Goal: Transaction & Acquisition: Download file/media

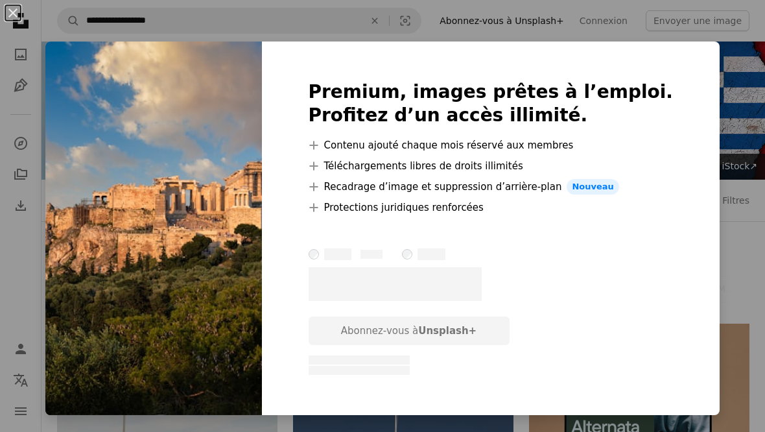
scroll to position [3736, 0]
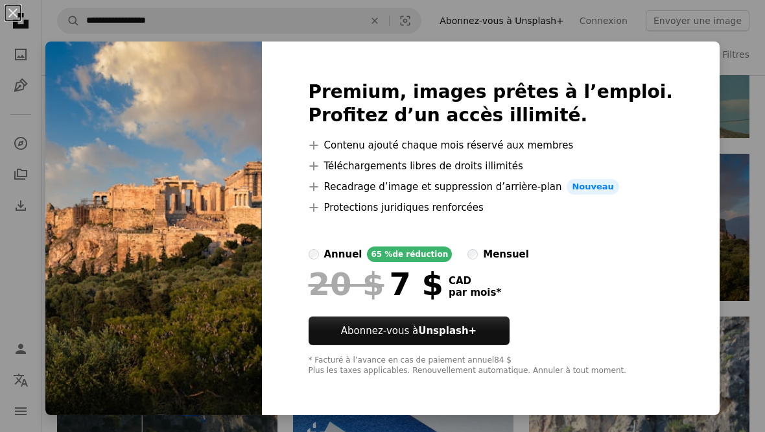
click at [739, 202] on div "An X shape Premium, images prêtes à l’emploi. Profitez d’un accès illimité. A p…" at bounding box center [382, 216] width 765 height 432
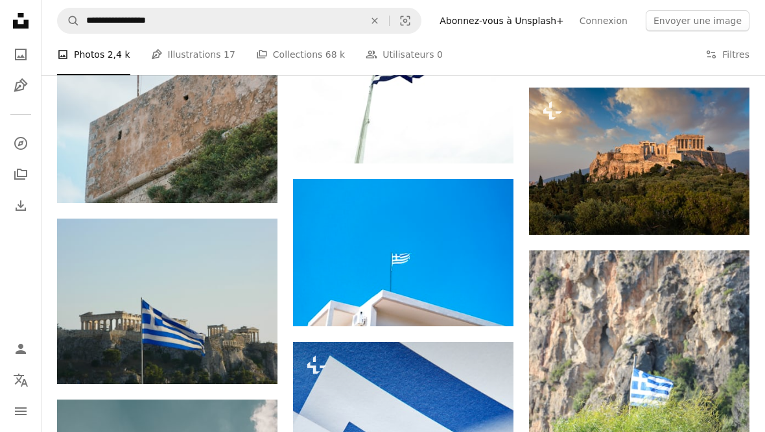
scroll to position [3885, 0]
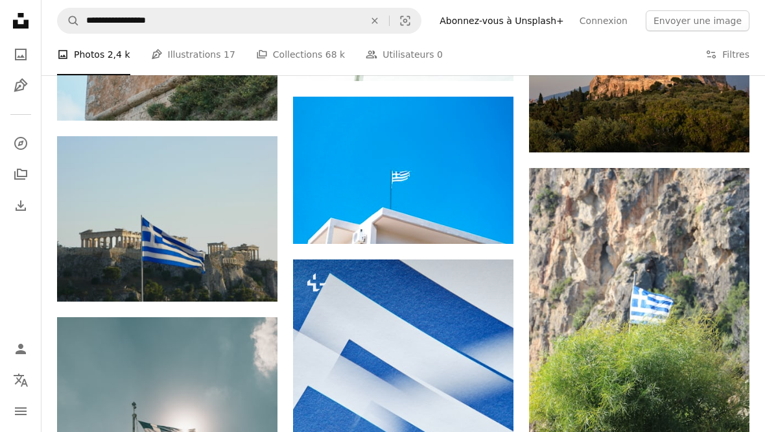
click at [249, 273] on icon "Arrow pointing down" at bounding box center [251, 278] width 10 height 16
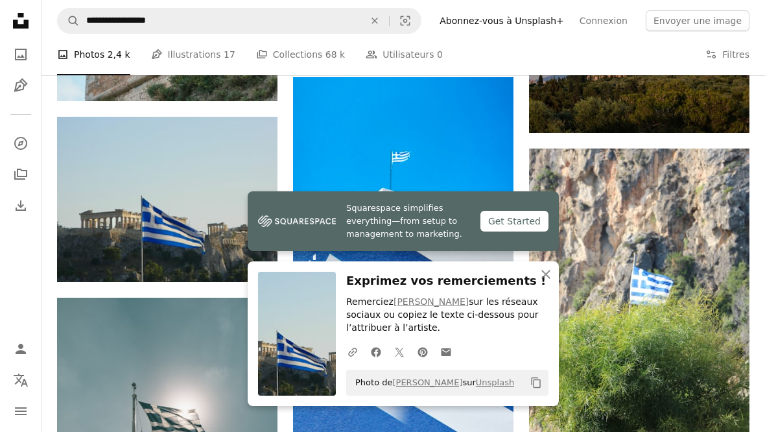
click at [700, 258] on img at bounding box center [639, 313] width 220 height 330
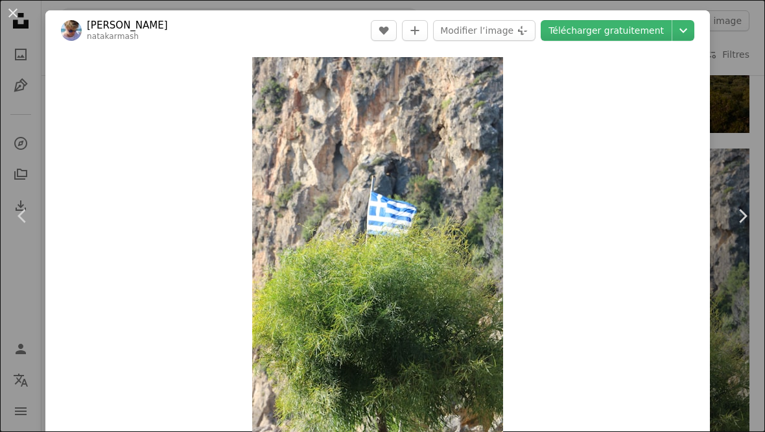
click at [750, 226] on icon "Chevron right" at bounding box center [742, 215] width 21 height 21
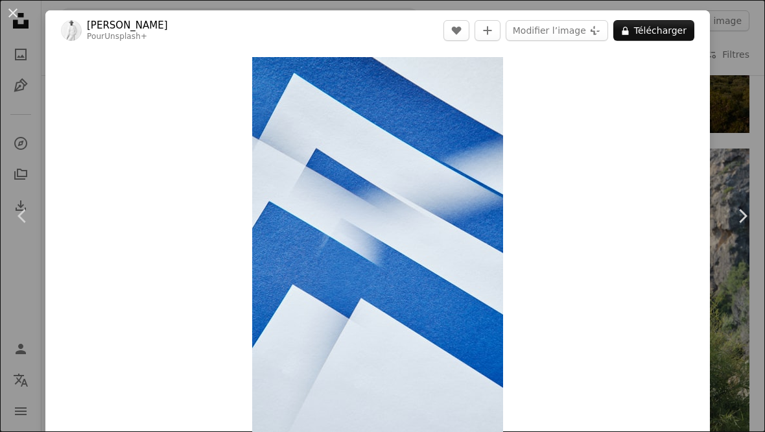
click at [745, 130] on div "An X shape Chevron left Chevron right [PERSON_NAME] Pour Unsplash+ A heart A pl…" at bounding box center [382, 216] width 765 height 432
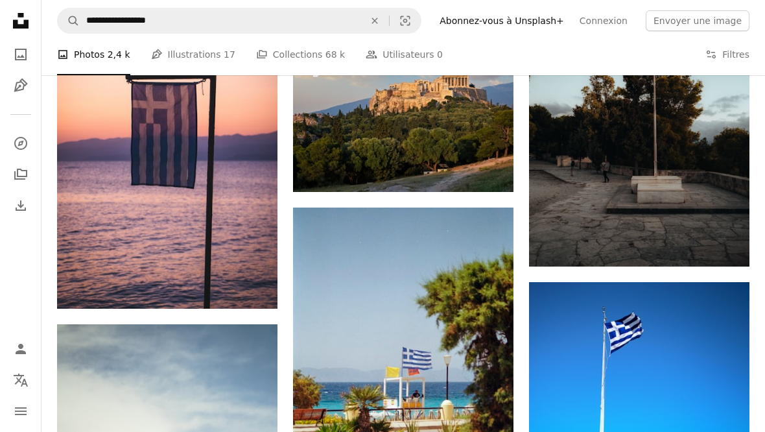
scroll to position [4788, 0]
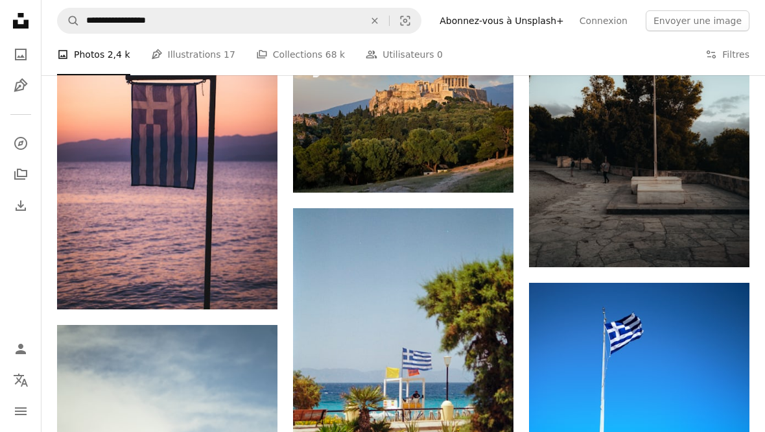
click at [253, 281] on icon "Arrow pointing down" at bounding box center [251, 285] width 10 height 16
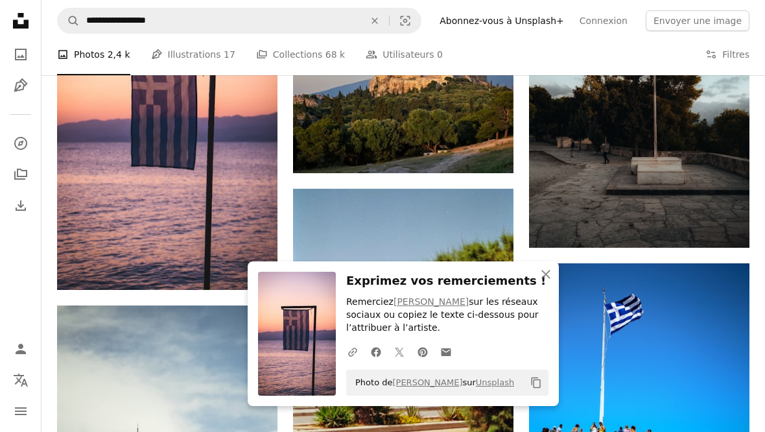
click at [538, 282] on icon "An X shape" at bounding box center [546, 274] width 16 height 16
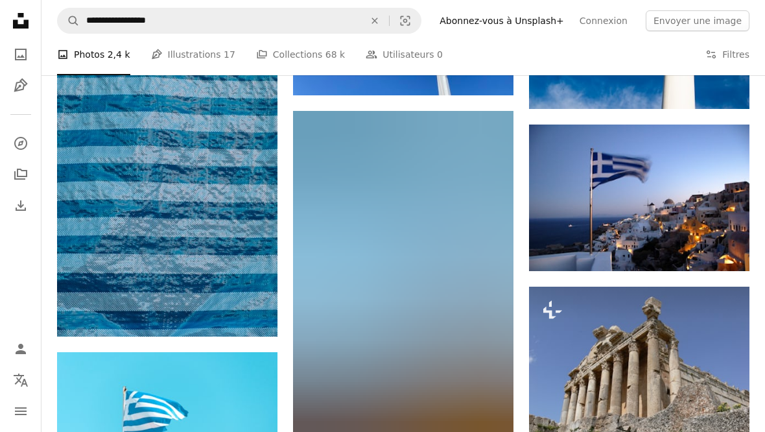
scroll to position [9151, 0]
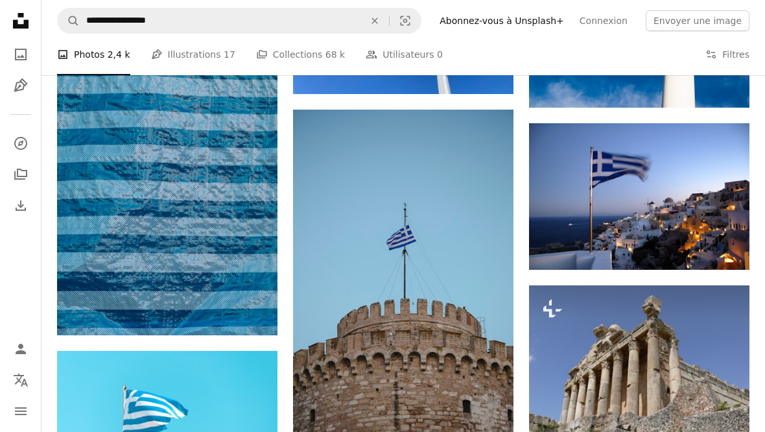
click at [728, 245] on icon "Arrow pointing down" at bounding box center [723, 246] width 10 height 16
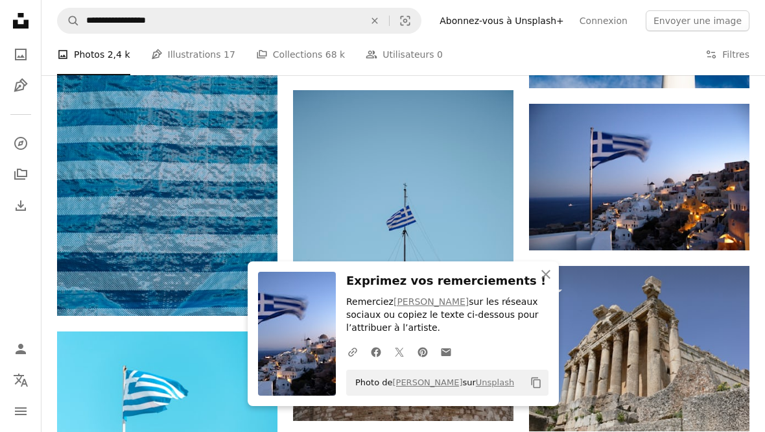
click at [546, 287] on button "An X shape Fermer" at bounding box center [546, 274] width 26 height 26
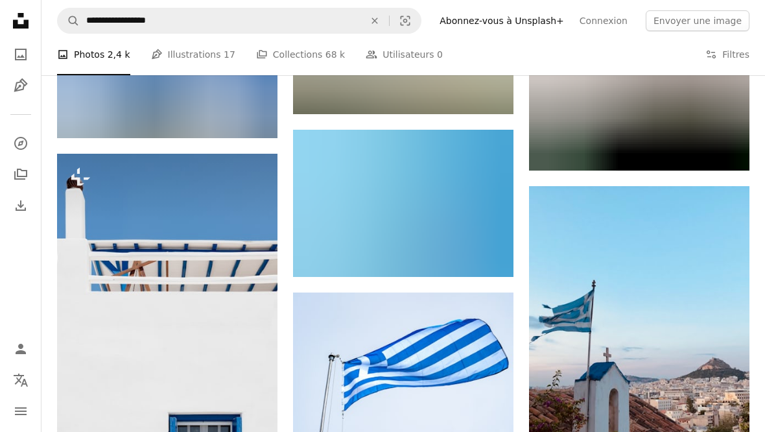
scroll to position [10356, 0]
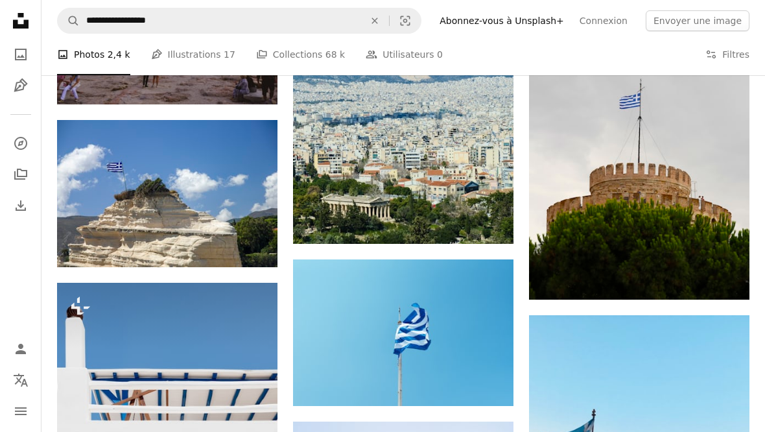
click at [389, 20] on icon "An X shape" at bounding box center [374, 21] width 29 height 10
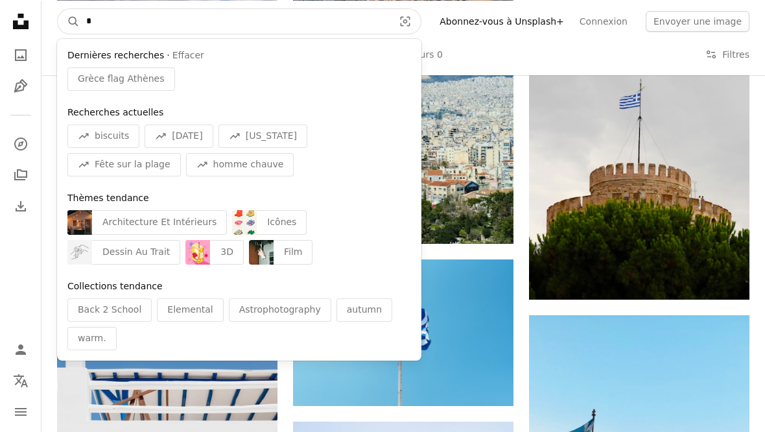
scroll to position [10355, 0]
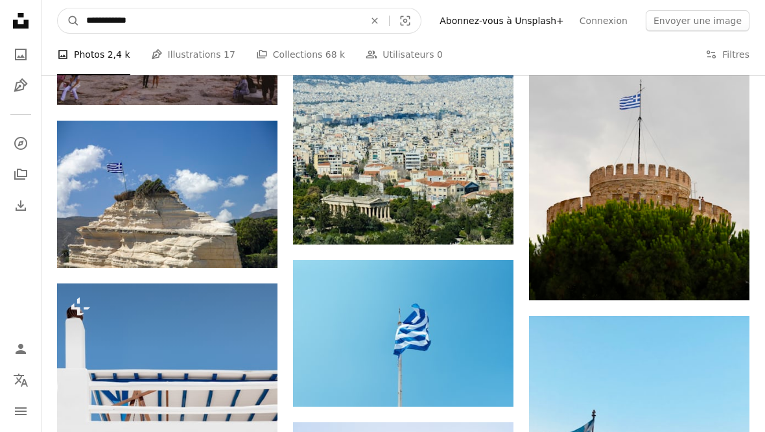
type input "**********"
click at [69, 20] on button "A magnifying glass" at bounding box center [69, 20] width 22 height 25
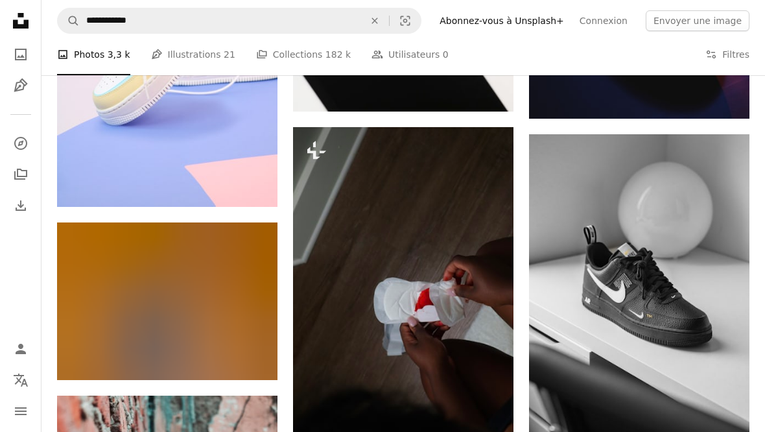
scroll to position [1634, 0]
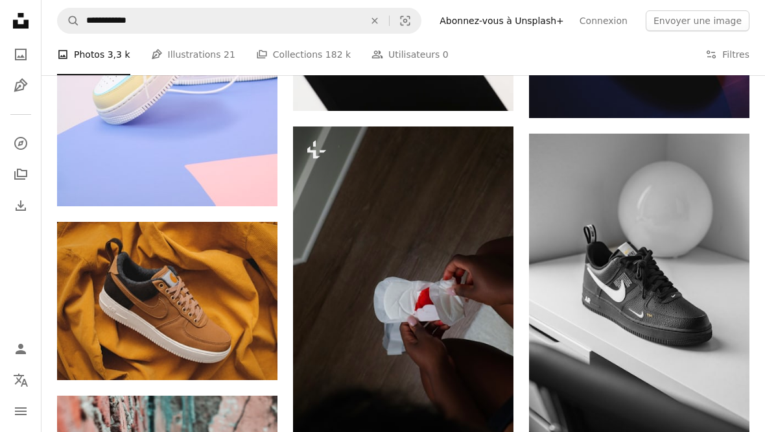
click at [717, 413] on link "Arrow pointing down" at bounding box center [723, 418] width 26 height 21
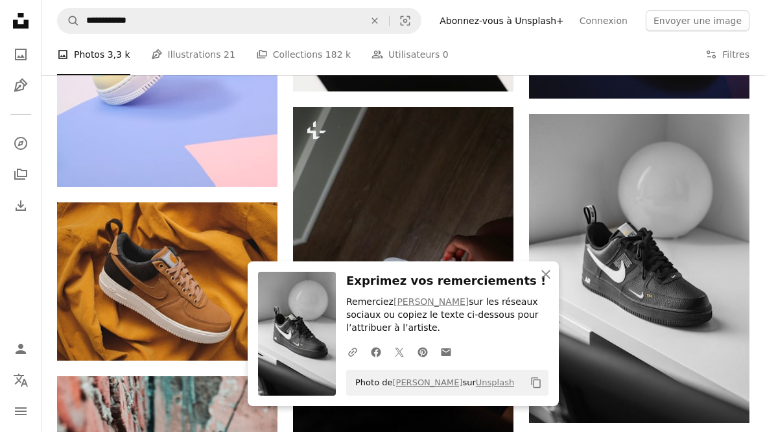
click at [545, 279] on icon "button" at bounding box center [545, 274] width 9 height 9
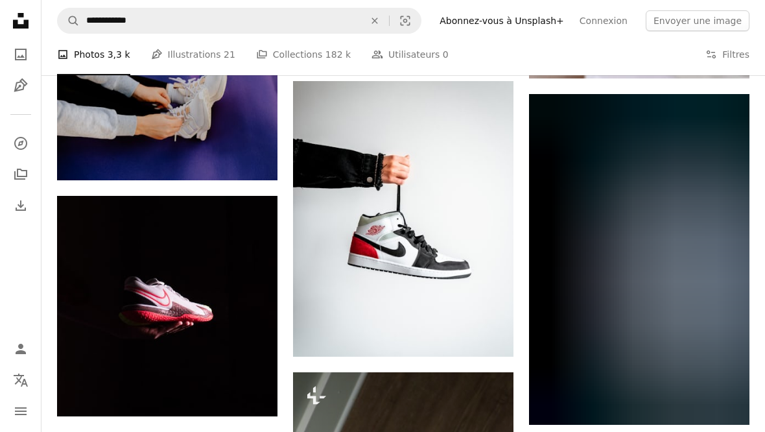
scroll to position [3954, 0]
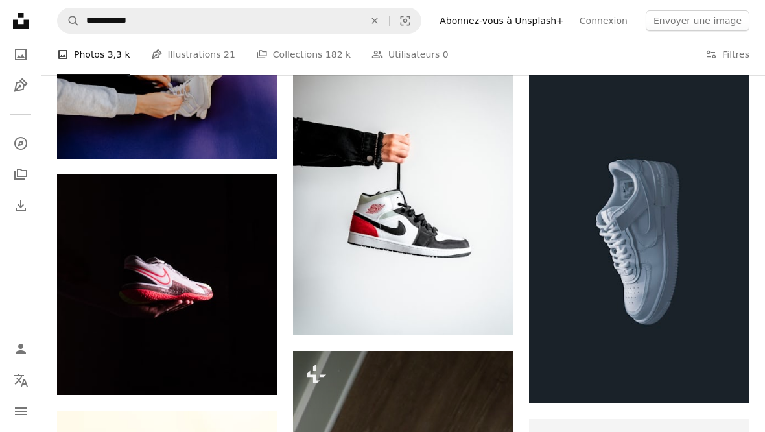
click at [481, 318] on link "Arrow pointing down" at bounding box center [487, 311] width 26 height 21
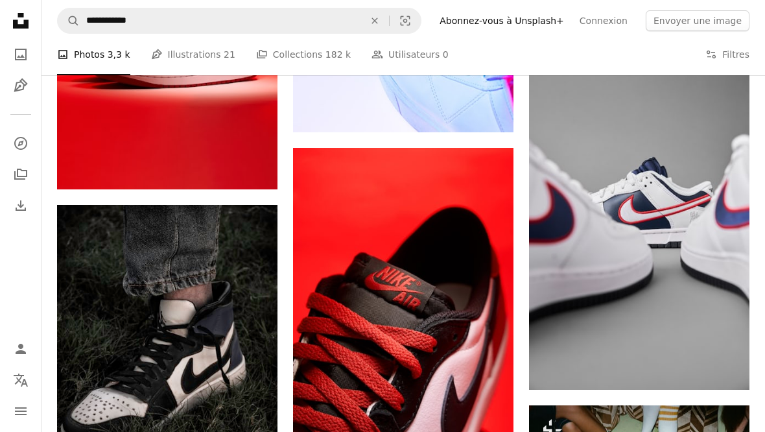
scroll to position [7354, 0]
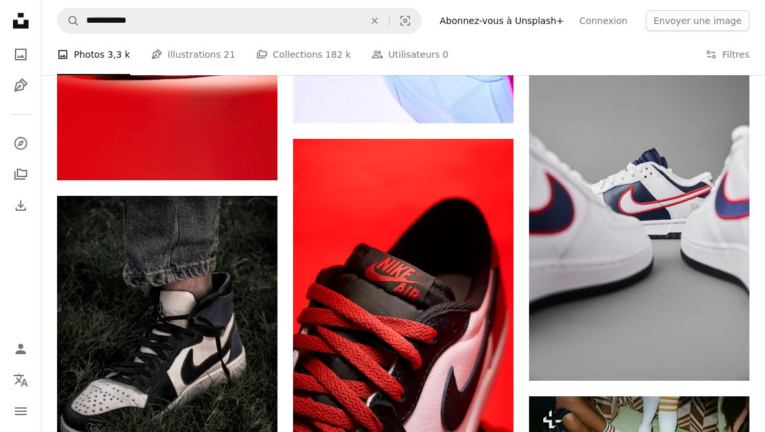
click at [724, 357] on icon "Arrow pointing down" at bounding box center [723, 357] width 10 height 16
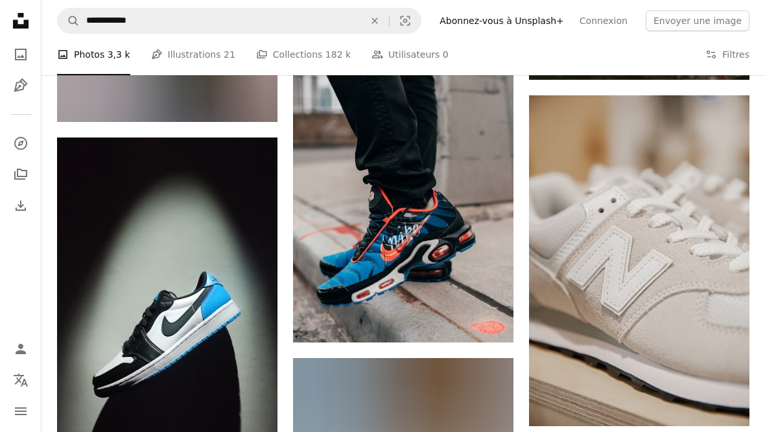
scroll to position [12101, 0]
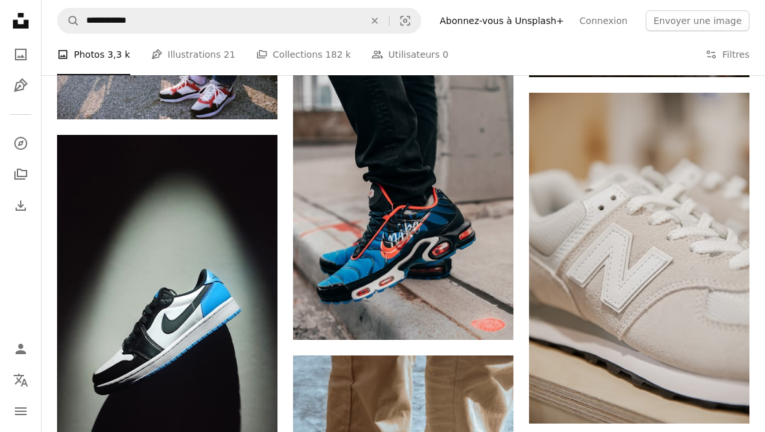
click at [494, 319] on link "Arrow pointing down" at bounding box center [487, 316] width 26 height 21
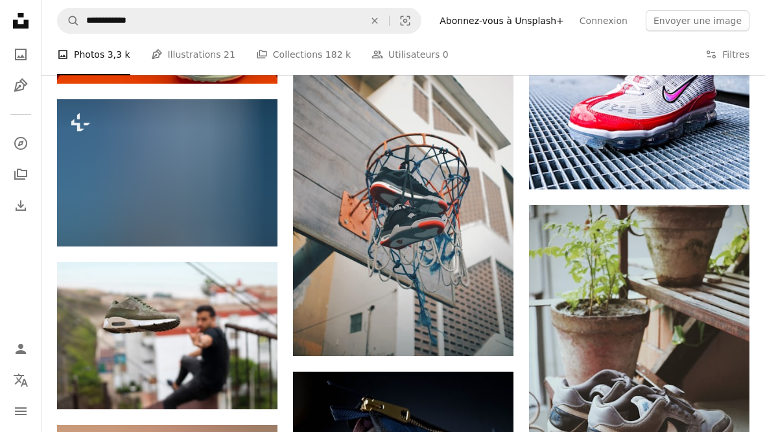
scroll to position [19208, 0]
